Goal: Transaction & Acquisition: Subscribe to service/newsletter

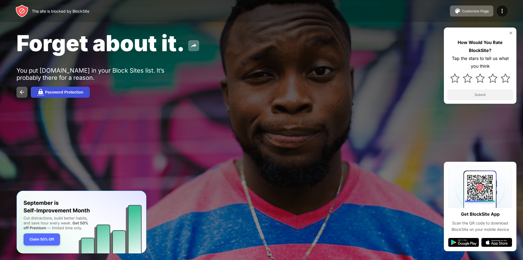
click at [78, 88] on button "Password Protection" at bounding box center [60, 92] width 59 height 11
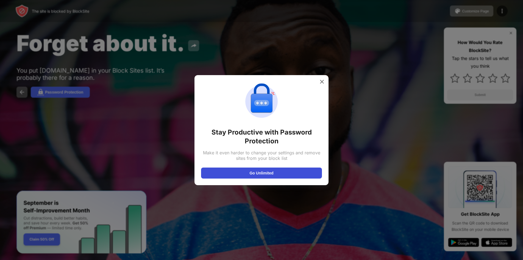
click at [253, 170] on button "Go Unlimited" at bounding box center [261, 172] width 121 height 11
